Goal: Find specific fact: Find specific fact

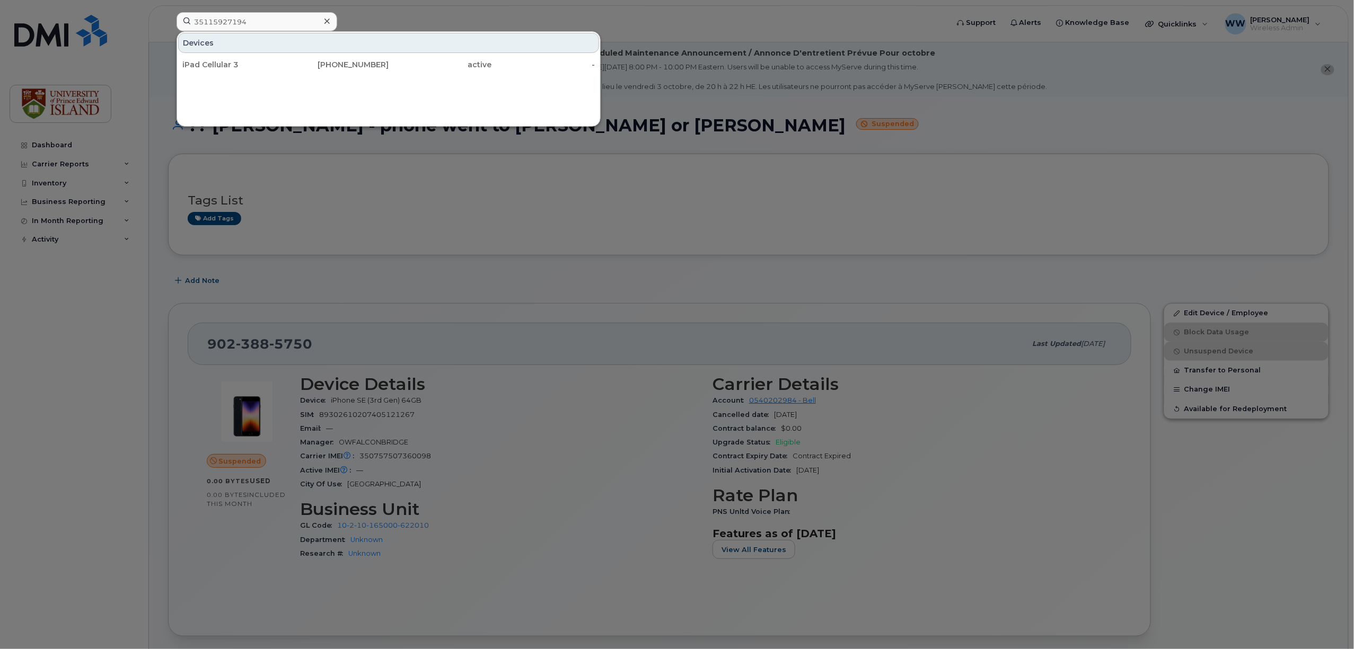
drag, startPoint x: 253, startPoint y: 19, endPoint x: 119, endPoint y: 8, distance: 134.5
click at [168, 12] on div "35115927194 Devices iPad Cellular [PHONE_NUMBER] active -" at bounding box center [558, 23] width 781 height 23
type input "9023947349"
click at [350, 60] on div "902 - 394 - 7349" at bounding box center [337, 64] width 103 height 19
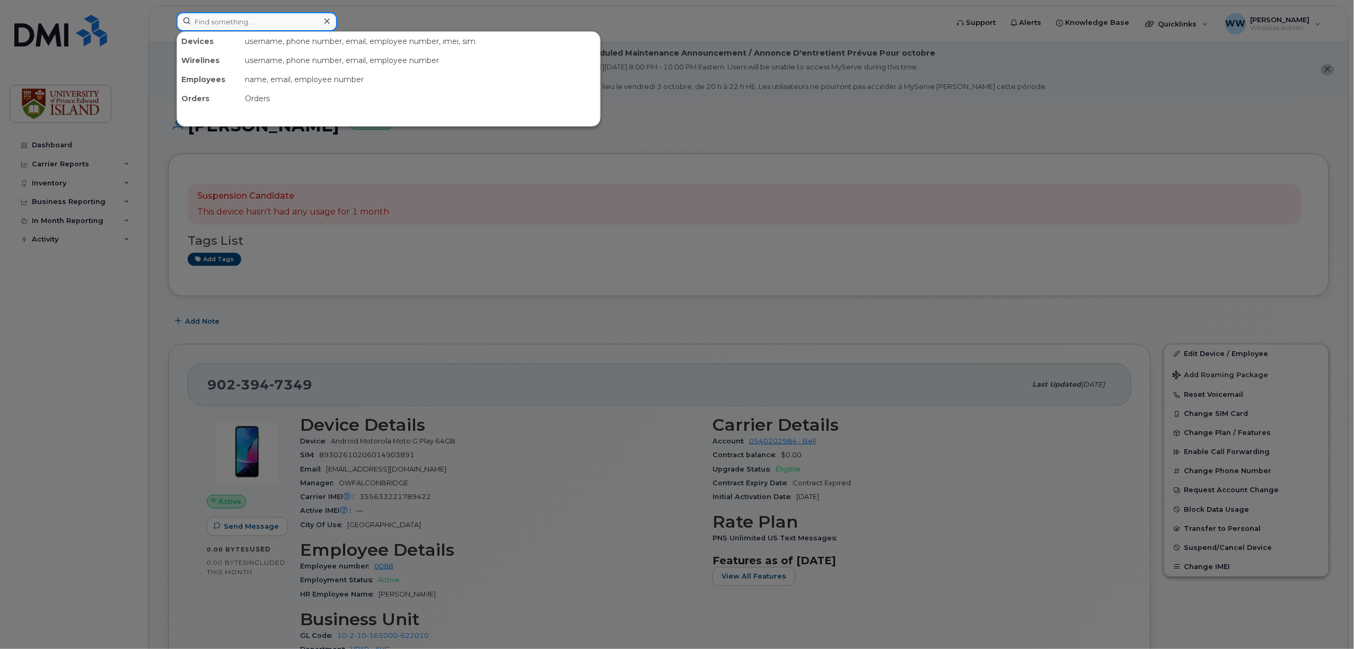
click at [286, 25] on input at bounding box center [257, 21] width 161 height 19
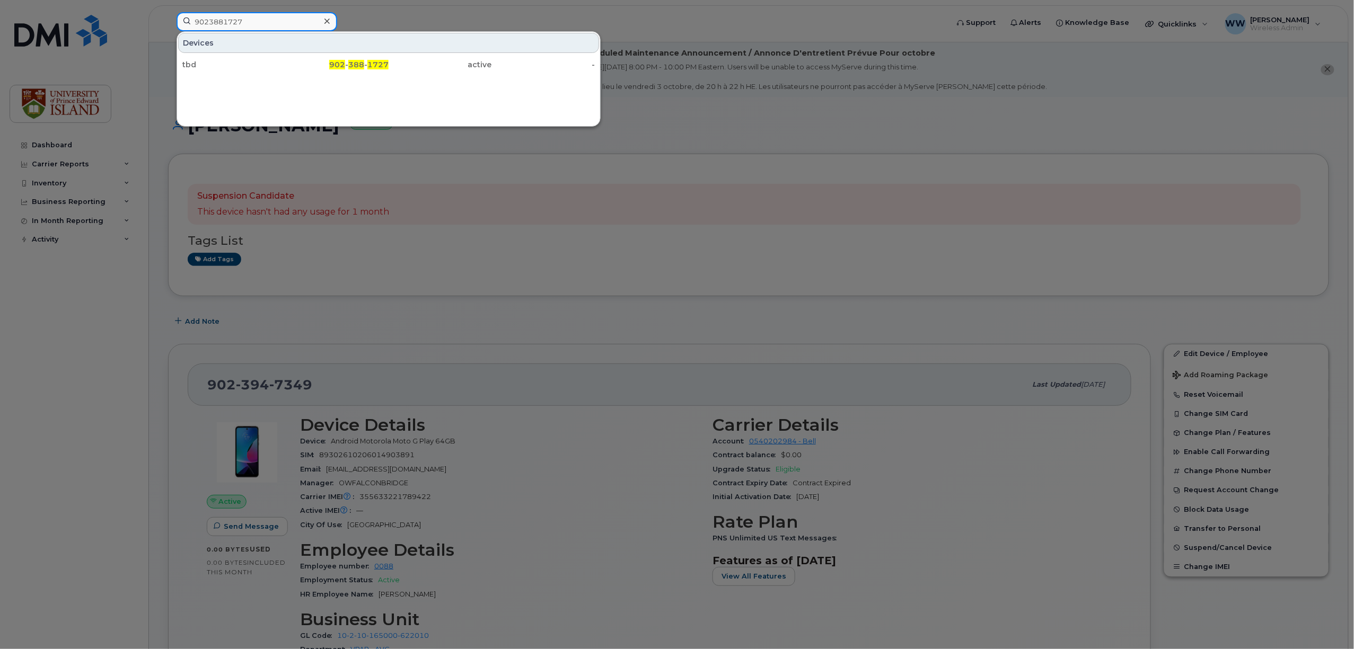
drag, startPoint x: 251, startPoint y: 26, endPoint x: 128, endPoint y: 5, distance: 125.2
click at [168, 12] on div "9023881727 Devices tbd 902 - 388 - 1727 active -" at bounding box center [558, 23] width 781 height 23
type input "89302610104339458891"
click at [374, 64] on div "902-388-1727" at bounding box center [337, 64] width 103 height 11
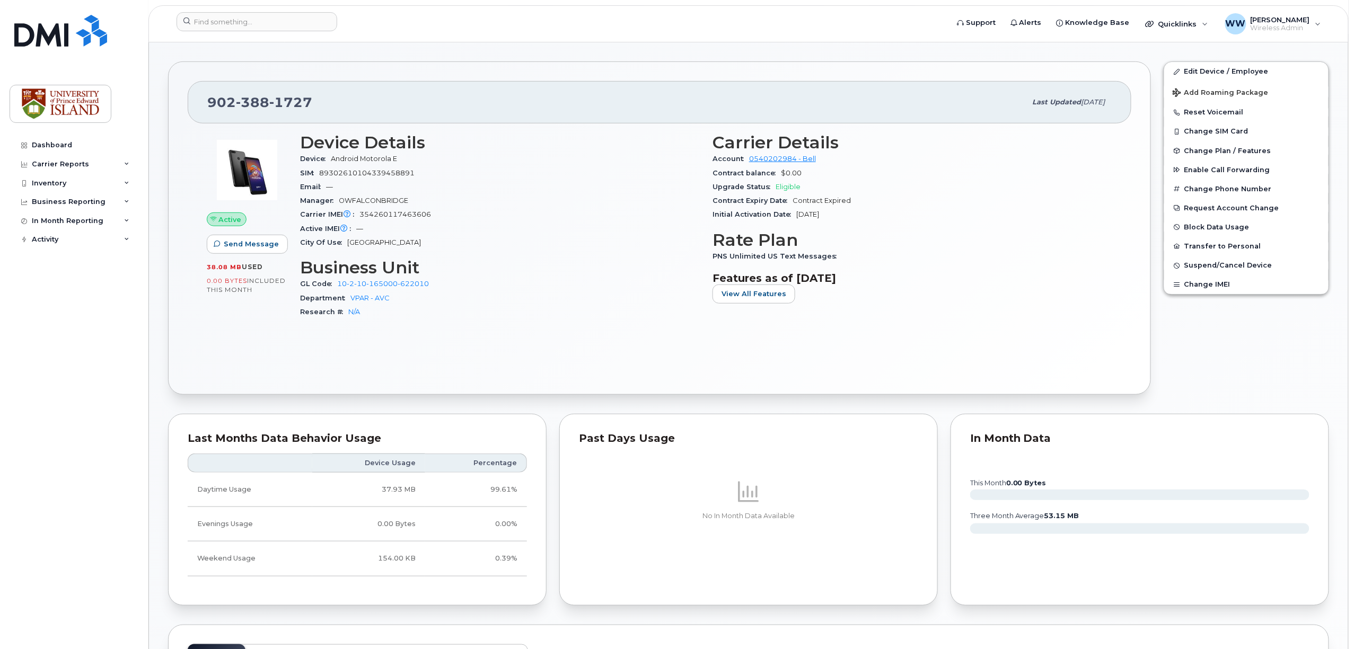
scroll to position [212, 0]
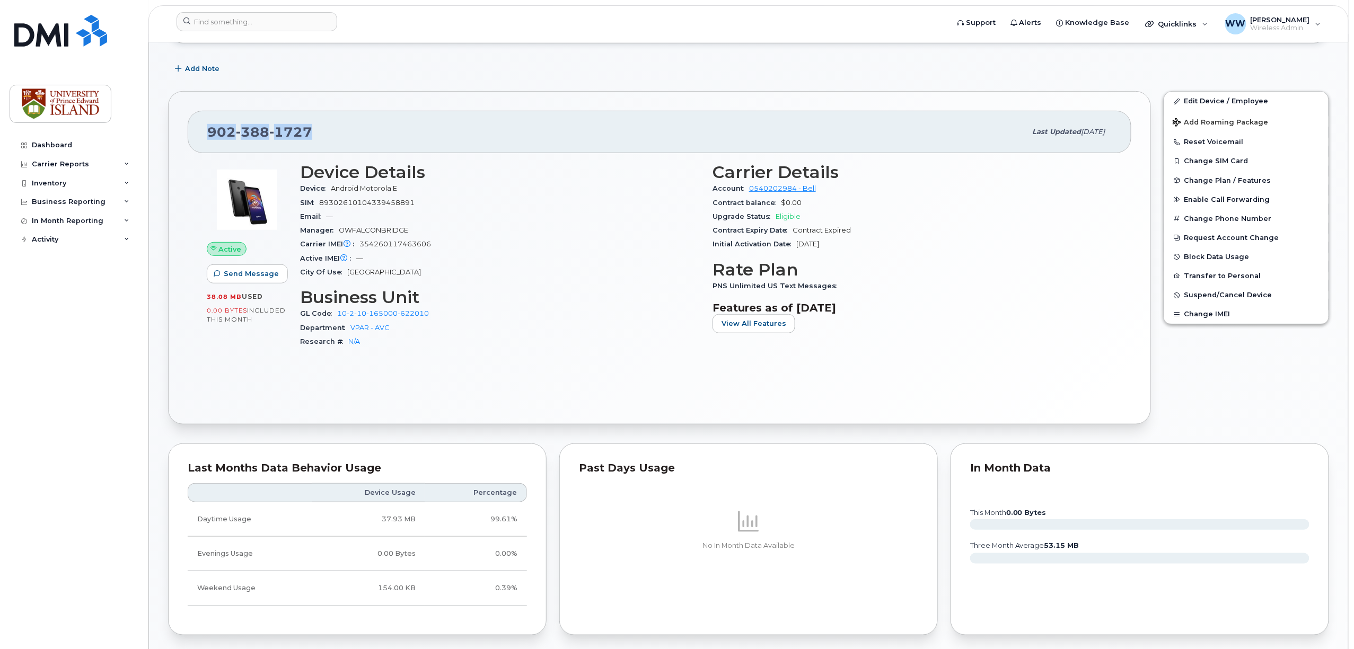
drag, startPoint x: 310, startPoint y: 134, endPoint x: 206, endPoint y: 126, distance: 104.2
click at [206, 126] on div "902 388 1727 Last updated Aug 15, 2025" at bounding box center [660, 132] width 944 height 42
copy span "902 388 1727"
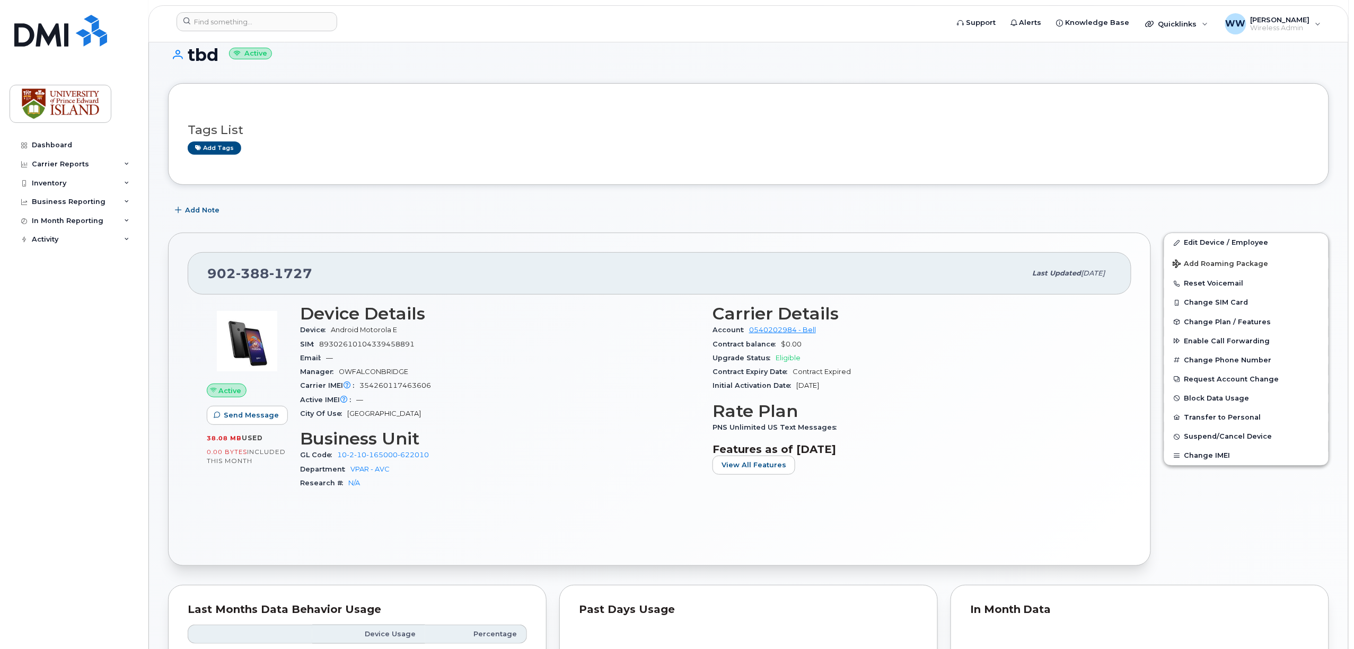
drag, startPoint x: 1295, startPoint y: 2, endPoint x: 1289, endPoint y: -6, distance: 9.6
